Goal: Communication & Community: Participate in discussion

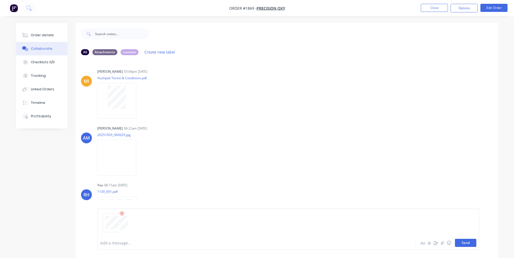
click at [465, 243] on button "Send" at bounding box center [465, 243] width 21 height 8
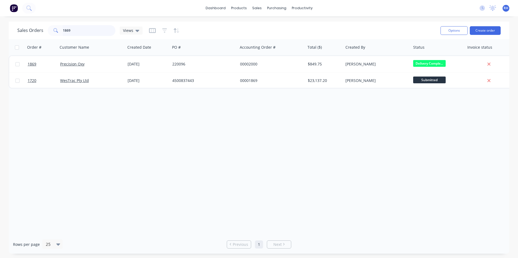
click at [74, 32] on input "1869" at bounding box center [89, 30] width 53 height 11
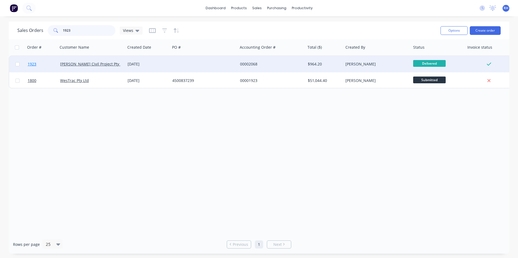
type input "1923"
click at [31, 66] on span "1923" at bounding box center [32, 63] width 9 height 5
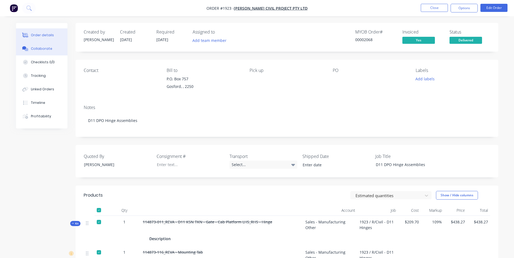
click at [47, 51] on div "Collaborate" at bounding box center [41, 48] width 21 height 5
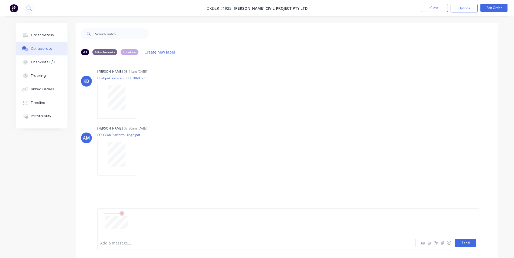
drag, startPoint x: 470, startPoint y: 242, endPoint x: 470, endPoint y: 239, distance: 3.5
click at [470, 242] on button "Send" at bounding box center [465, 243] width 21 height 8
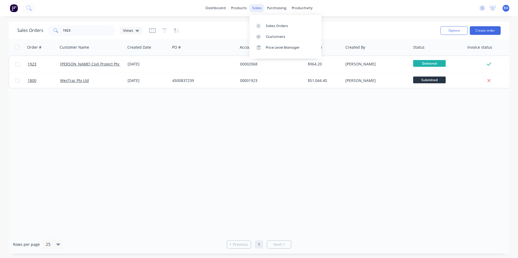
click at [261, 7] on div "sales" at bounding box center [256, 8] width 15 height 8
click at [86, 31] on input "1923" at bounding box center [89, 30] width 53 height 11
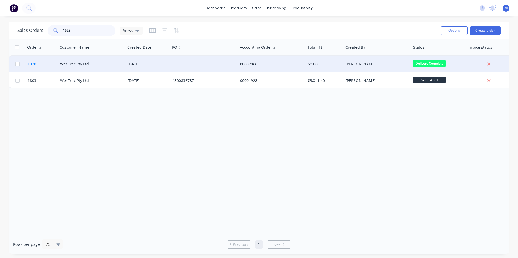
type input "1928"
click at [32, 65] on span "1928" at bounding box center [32, 63] width 9 height 5
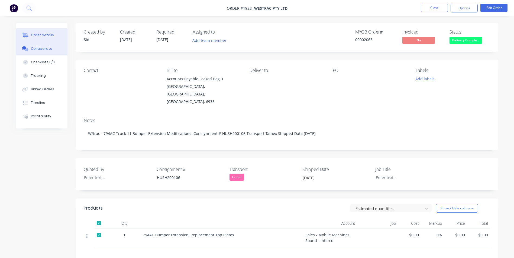
drag, startPoint x: 48, startPoint y: 49, endPoint x: 63, endPoint y: 53, distance: 15.7
click at [48, 49] on div "Collaborate" at bounding box center [41, 48] width 21 height 5
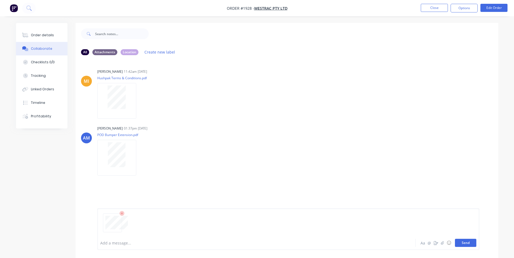
drag, startPoint x: 468, startPoint y: 244, endPoint x: 470, endPoint y: 242, distance: 3.1
click at [469, 242] on button "Send" at bounding box center [465, 243] width 21 height 8
click at [470, 245] on button "Send" at bounding box center [465, 243] width 21 height 8
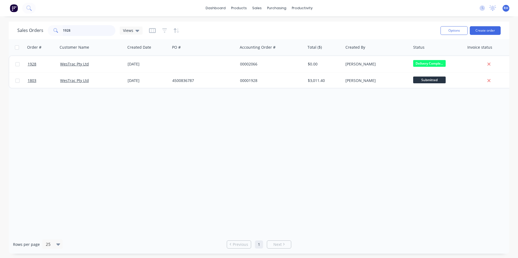
click at [83, 32] on input "1928" at bounding box center [89, 30] width 53 height 11
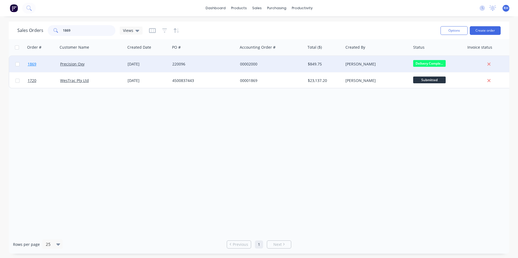
type input "1869"
click at [34, 66] on span "1869" at bounding box center [32, 63] width 9 height 5
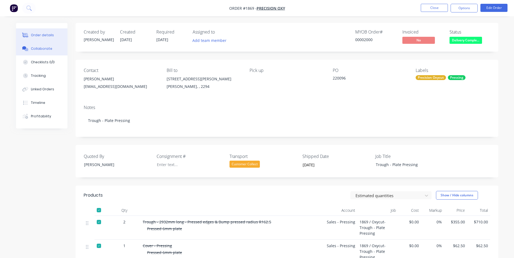
click at [47, 49] on div "Collaborate" at bounding box center [41, 48] width 21 height 5
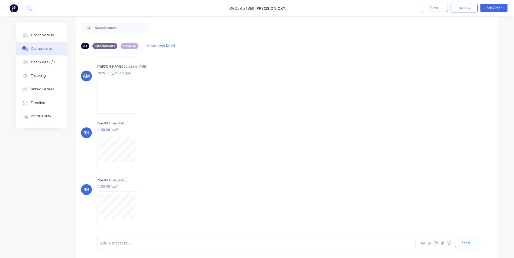
scroll to position [8, 0]
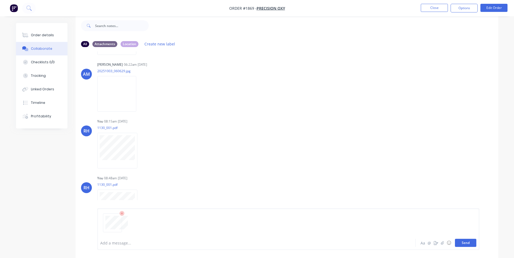
click at [473, 242] on button "Send" at bounding box center [465, 243] width 21 height 8
